Goal: Transaction & Acquisition: Purchase product/service

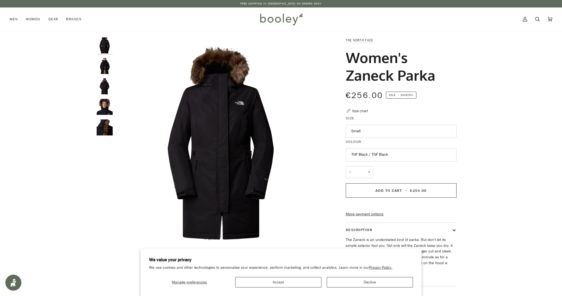
click at [104, 64] on img "The North Face Women's Zaneck Parka TNF Black - Booley Galway" at bounding box center [105, 66] width 16 height 16
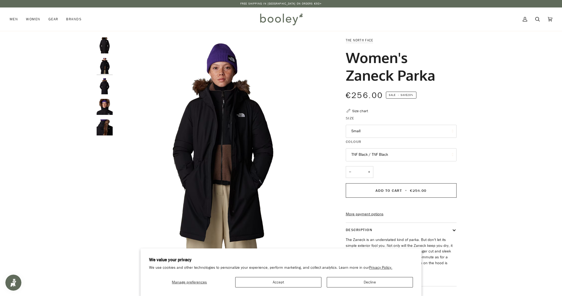
click at [108, 93] on img "The North Face Women's Zaneck Parka TNF Black - Booley Galway" at bounding box center [105, 86] width 16 height 16
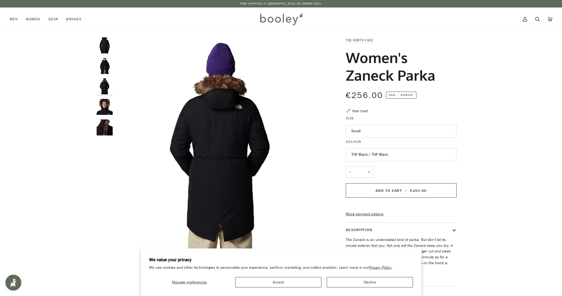
click at [108, 131] on img "The North Face Women's Zaneck Parka TNF Black - Booley Galway" at bounding box center [105, 128] width 16 height 16
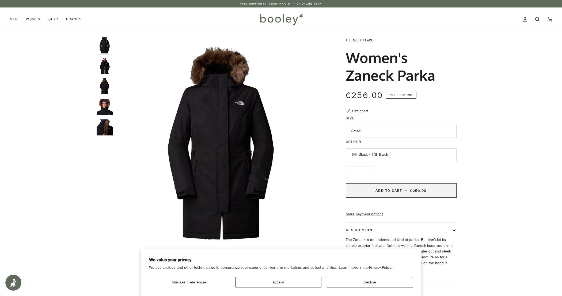
click at [415, 192] on span "€256.00" at bounding box center [418, 190] width 17 height 5
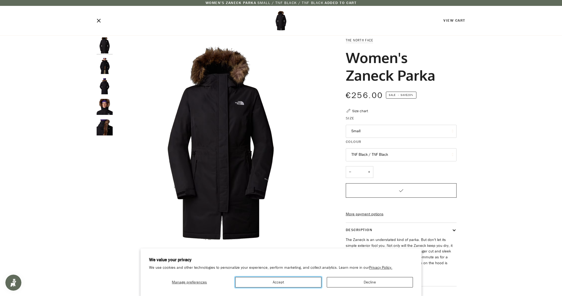
click at [309, 282] on button "Accept" at bounding box center [278, 282] width 86 height 10
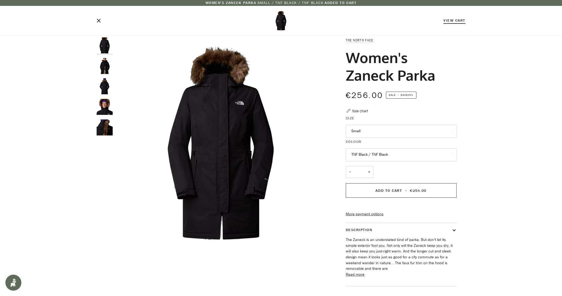
click at [458, 22] on link "View Cart" at bounding box center [454, 20] width 22 height 5
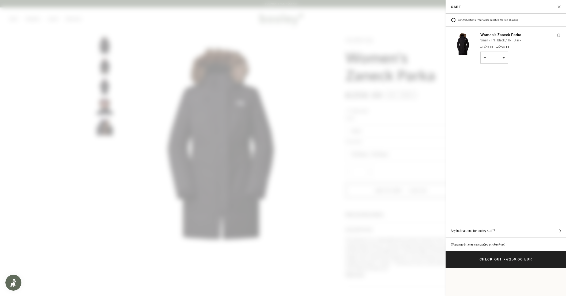
click at [406, 84] on span at bounding box center [283, 148] width 566 height 296
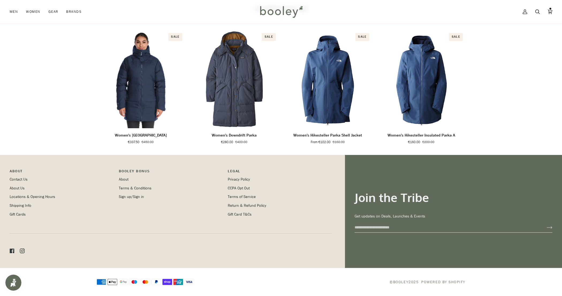
scroll to position [328, 0]
click at [127, 196] on link "Sign up/Sign in" at bounding box center [131, 196] width 25 height 5
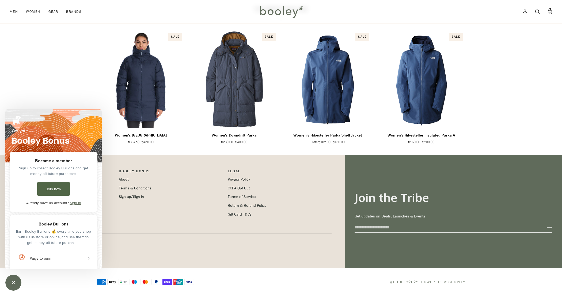
click at [51, 186] on link "Join now" at bounding box center [53, 189] width 33 height 14
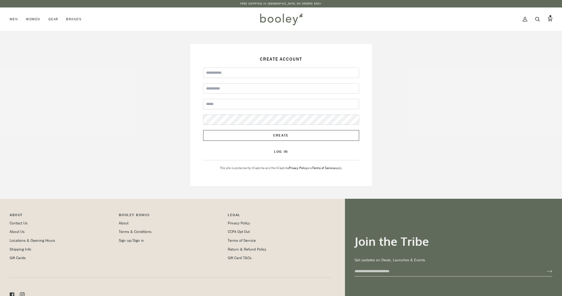
click at [249, 71] on input "First Name" at bounding box center [281, 73] width 156 height 10
click at [246, 84] on input "Last Name" at bounding box center [281, 88] width 156 height 10
click at [244, 72] on input "First Name" at bounding box center [281, 73] width 156 height 10
type input "*********"
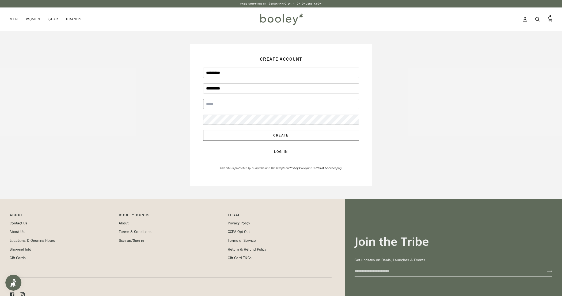
type input "**********"
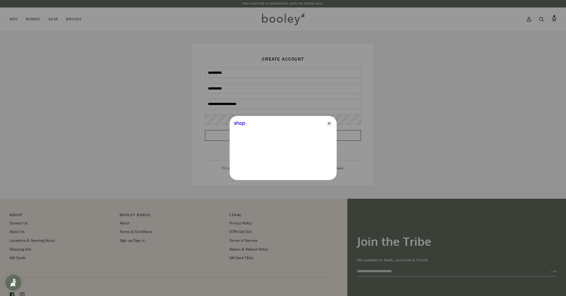
click at [228, 128] on div at bounding box center [283, 148] width 566 height 296
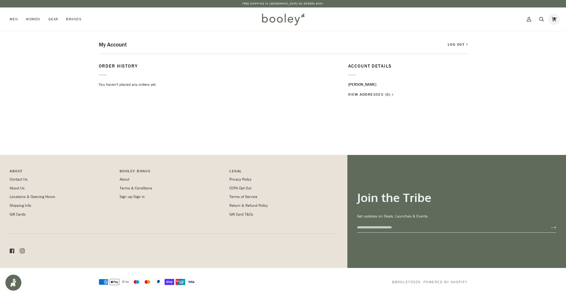
click at [554, 19] on icon at bounding box center [553, 19] width 5 height 8
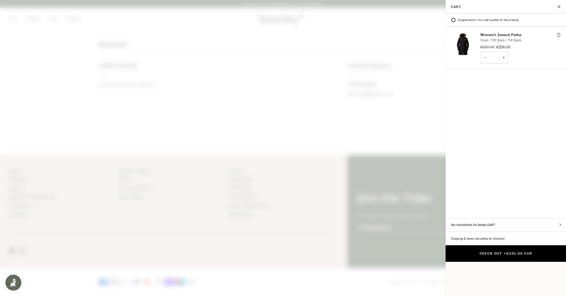
click at [464, 246] on button "Check Out • €256.00 EUR" at bounding box center [505, 254] width 120 height 17
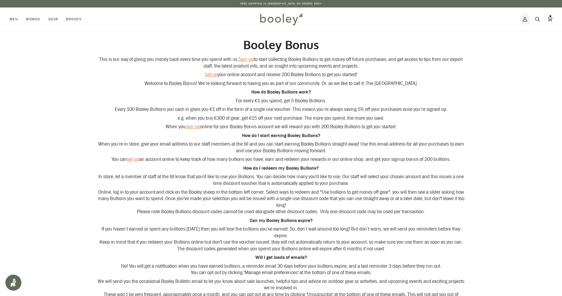
click at [529, 20] on link "My Account" at bounding box center [524, 19] width 13 height 24
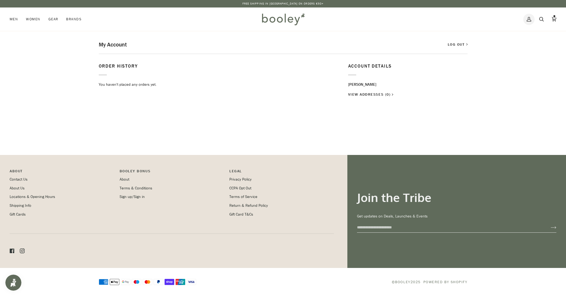
click at [526, 18] on link "My Account" at bounding box center [528, 19] width 13 height 24
